Goal: Transaction & Acquisition: Download file/media

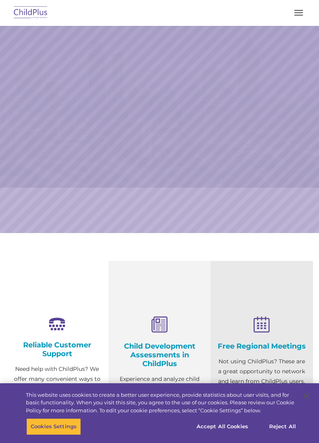
select select "MEDIUM"
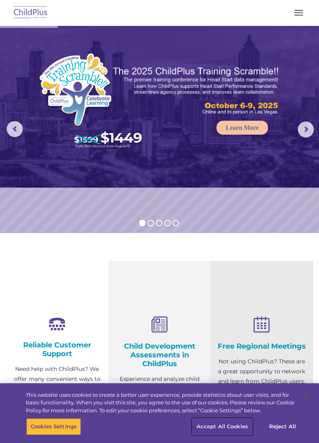
click at [224, 432] on button "Accept All Cookies" at bounding box center [222, 426] width 60 height 17
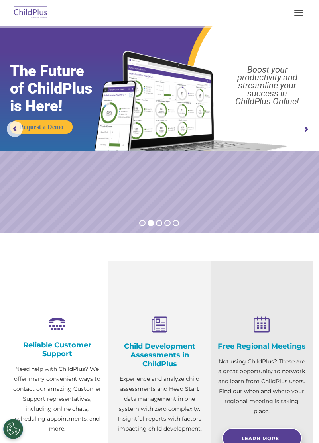
click at [306, 8] on button "button" at bounding box center [298, 12] width 17 height 13
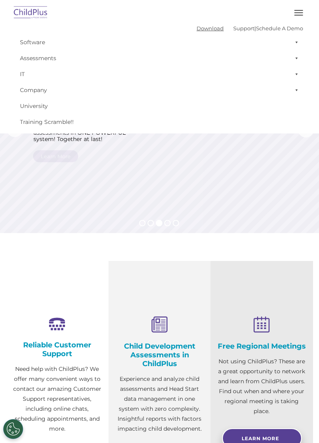
click at [208, 28] on link "Download" at bounding box center [209, 28] width 27 height 6
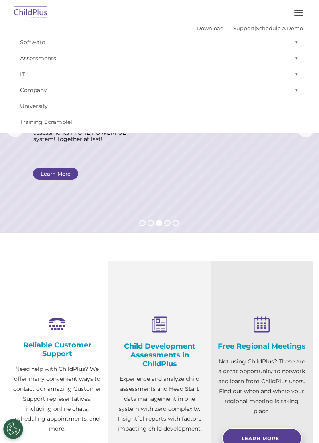
click at [44, 37] on link "Software" at bounding box center [159, 42] width 287 height 16
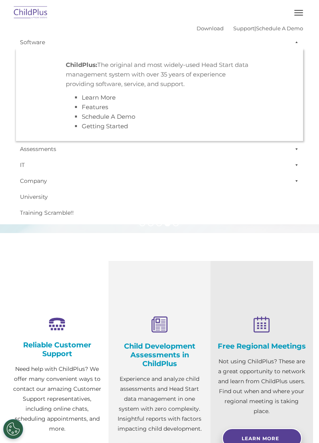
click at [6, 252] on section "Reliable Customer Support Need help with ChildPlus? We offer many convenient wa…" at bounding box center [159, 383] width 319 height 300
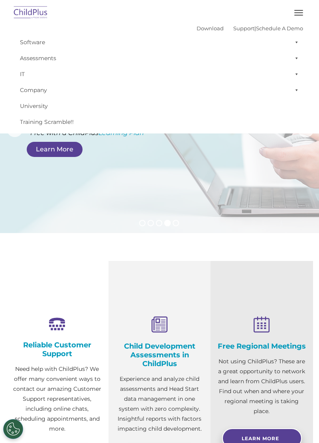
click at [301, 13] on span "button" at bounding box center [298, 12] width 9 height 1
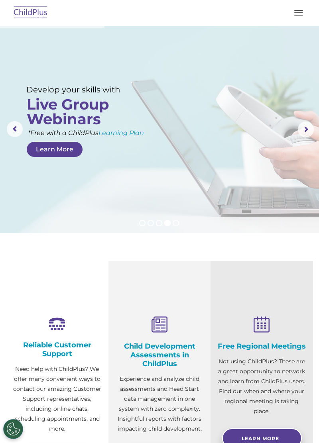
click at [297, 11] on button "button" at bounding box center [298, 12] width 17 height 13
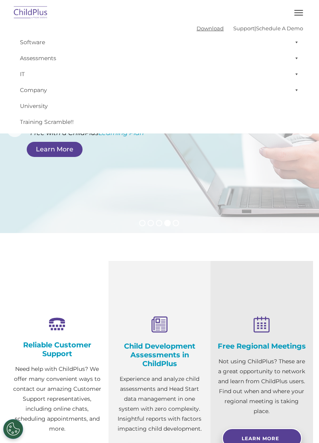
click at [196, 29] on link "Download" at bounding box center [209, 28] width 27 height 6
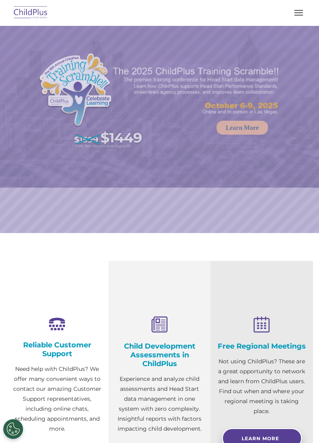
select select "MEDIUM"
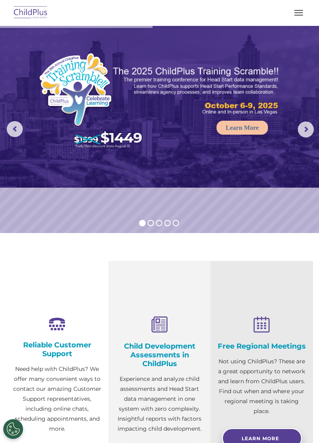
click at [303, 14] on button "button" at bounding box center [298, 12] width 17 height 13
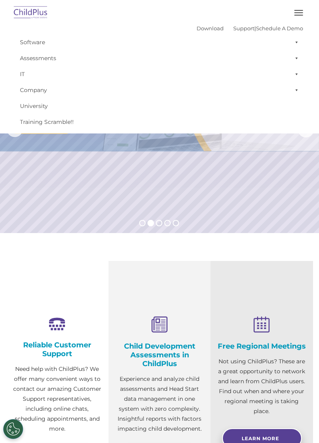
click at [298, 10] on span "button" at bounding box center [298, 10] width 9 height 1
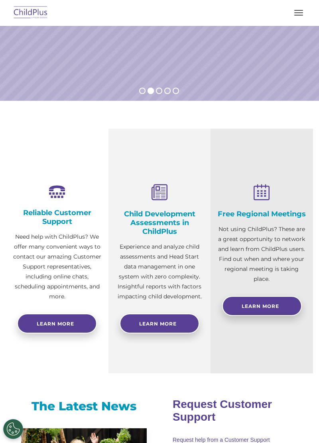
scroll to position [131, 0]
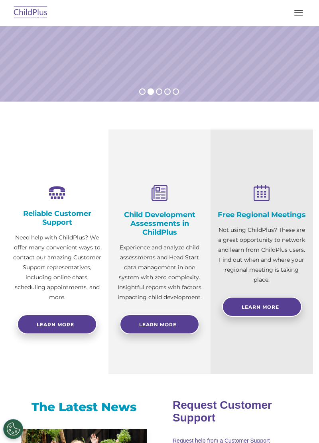
click at [43, 23] on nav "Download Support | Schedule A Demo  MENU MENU Software ChildPlus: The original…" at bounding box center [159, 13] width 319 height 26
click at [42, 16] on img at bounding box center [30, 13] width 37 height 19
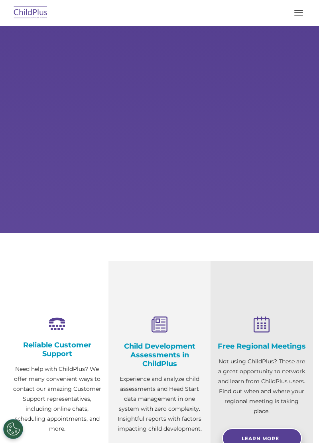
select select "MEDIUM"
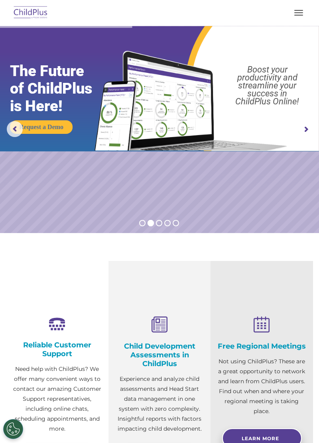
click at [292, 16] on button "button" at bounding box center [298, 12] width 17 height 13
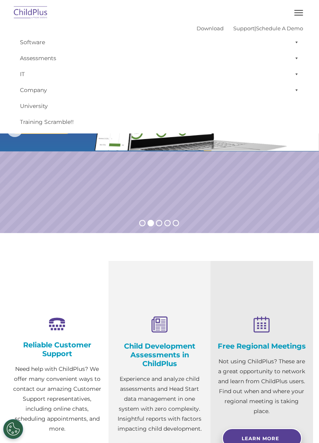
click at [21, 71] on link "IT" at bounding box center [159, 74] width 287 height 16
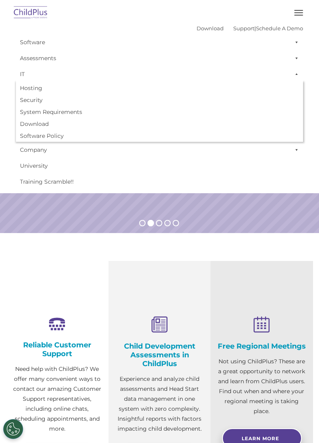
click at [38, 35] on link "Software" at bounding box center [159, 42] width 287 height 16
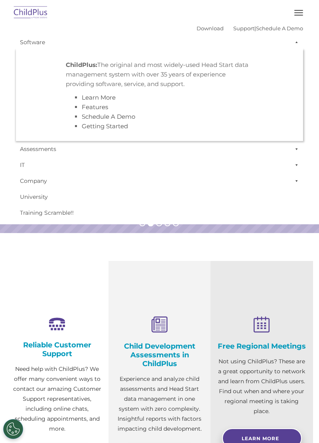
click at [116, 172] on link "IT" at bounding box center [159, 165] width 287 height 16
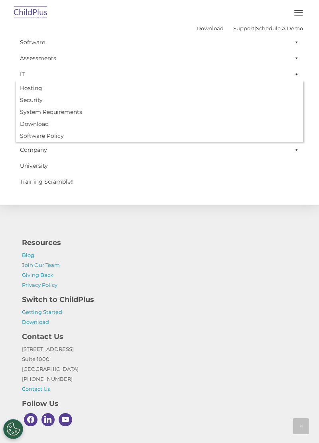
scroll to position [852, 0]
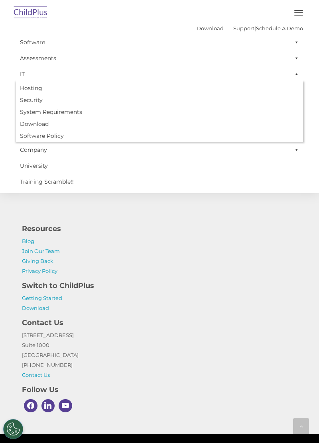
click at [45, 315] on div "Contact Us [STREET_ADDRESS] [PHONE_NUMBER] Contact Us" at bounding box center [159, 346] width 287 height 67
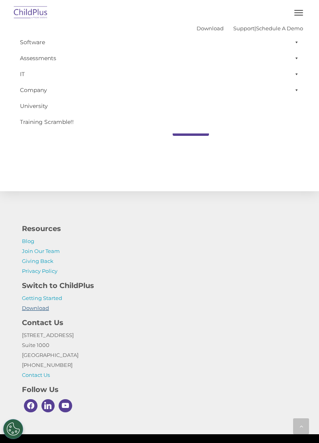
click at [40, 309] on link "Download" at bounding box center [35, 308] width 27 height 6
